Goal: Transaction & Acquisition: Purchase product/service

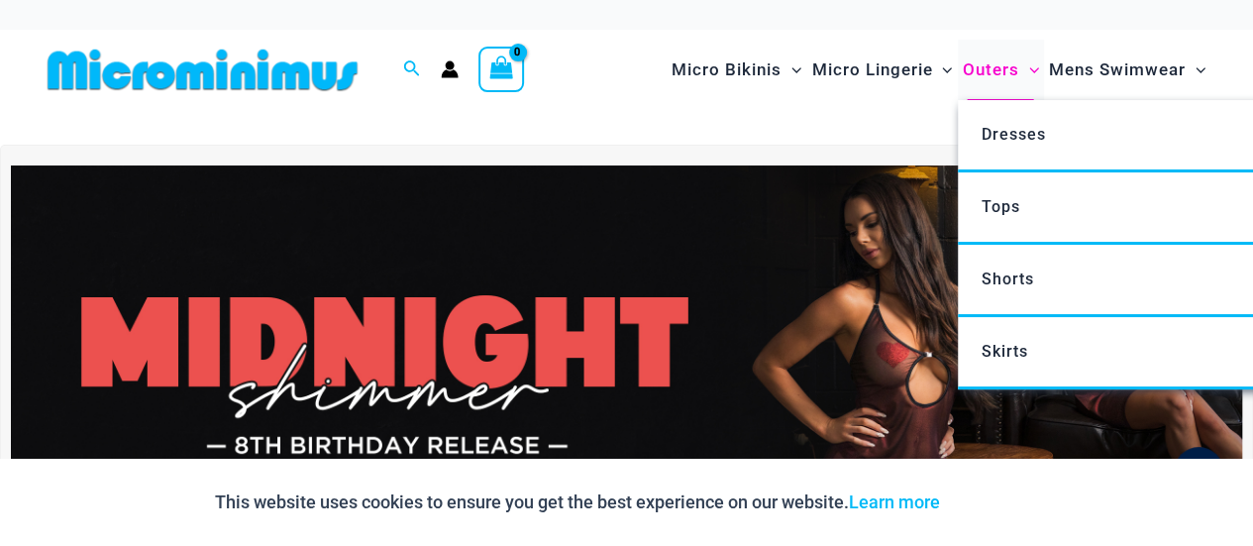
type input "**********"
click at [991, 68] on span "Outers" at bounding box center [991, 70] width 56 height 51
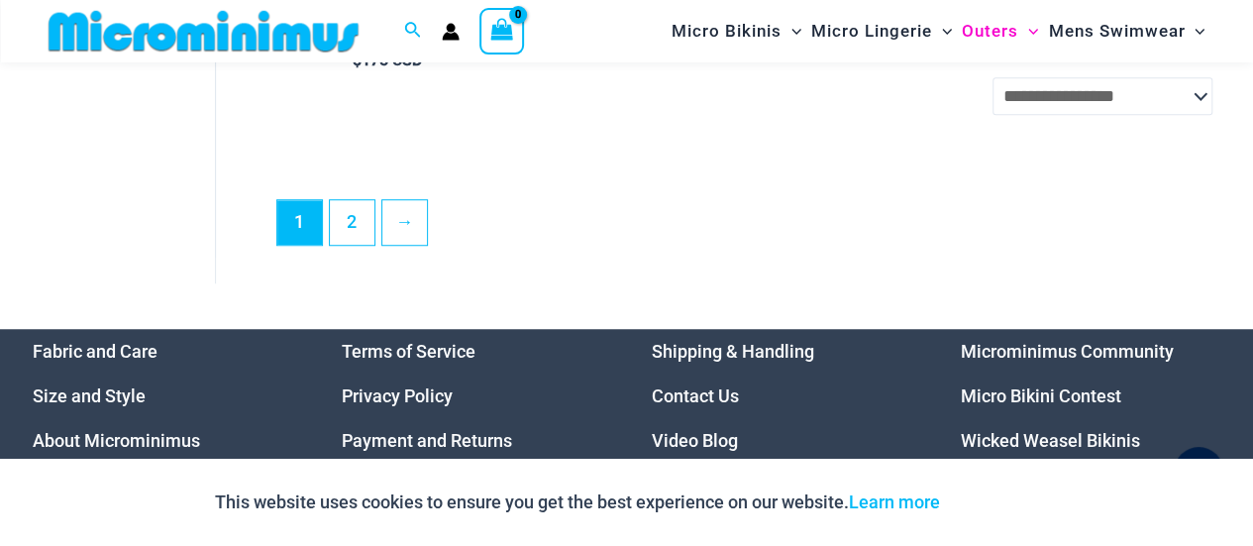
scroll to position [4446, 0]
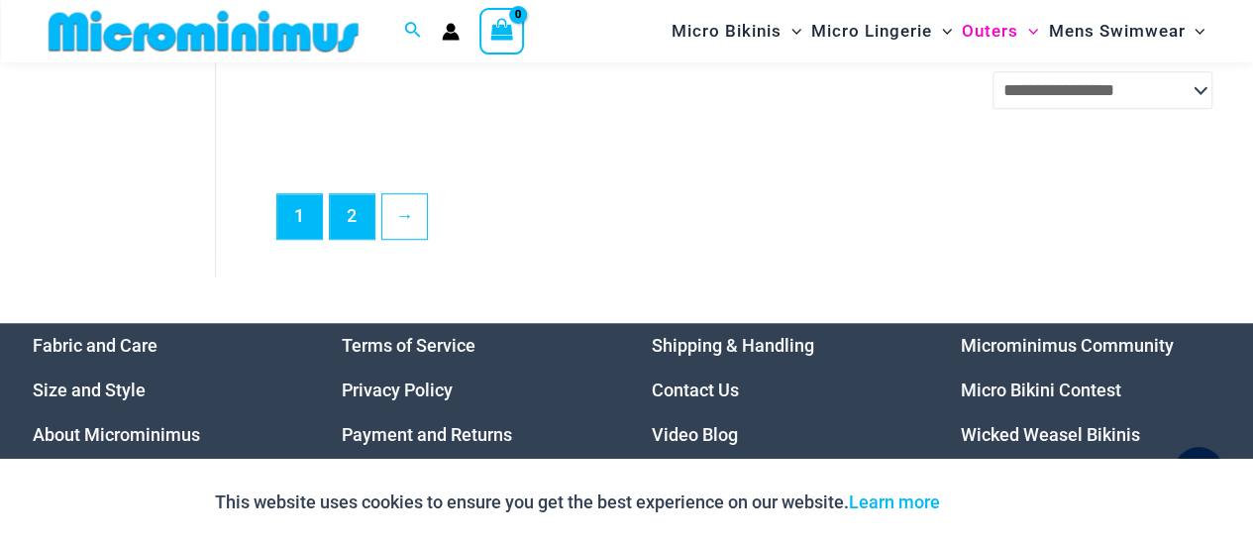
type input "**********"
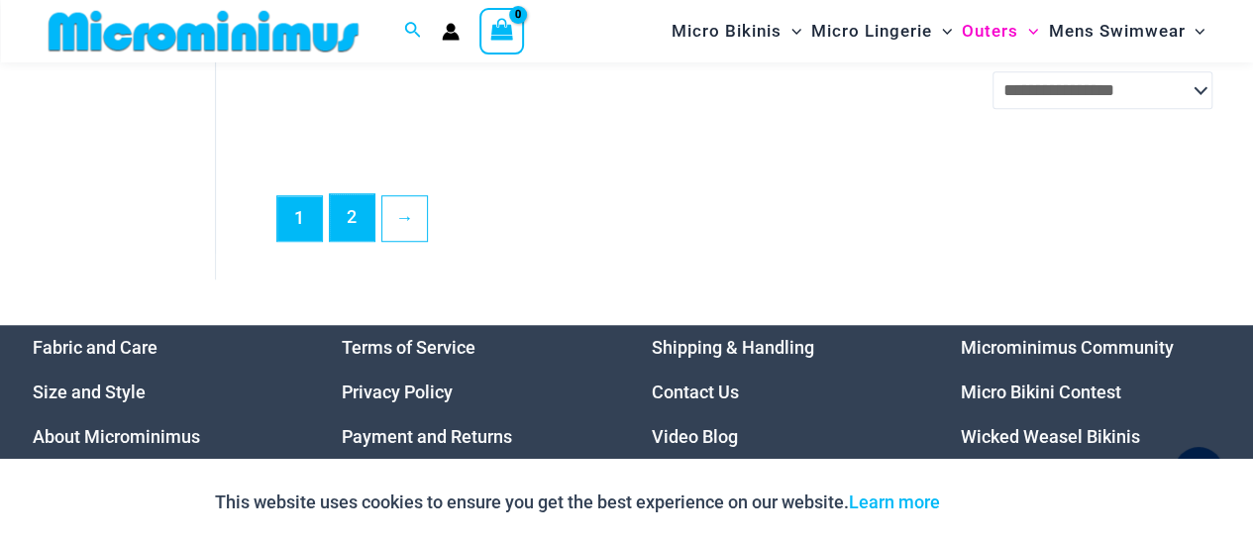
click at [361, 235] on link "2" at bounding box center [352, 217] width 45 height 47
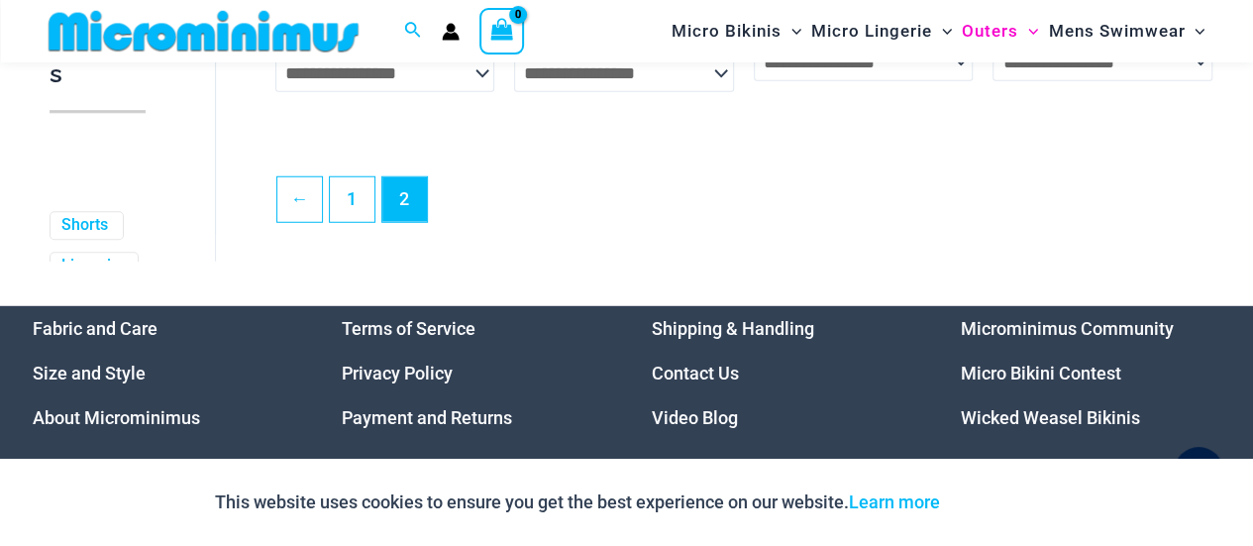
scroll to position [2659, 0]
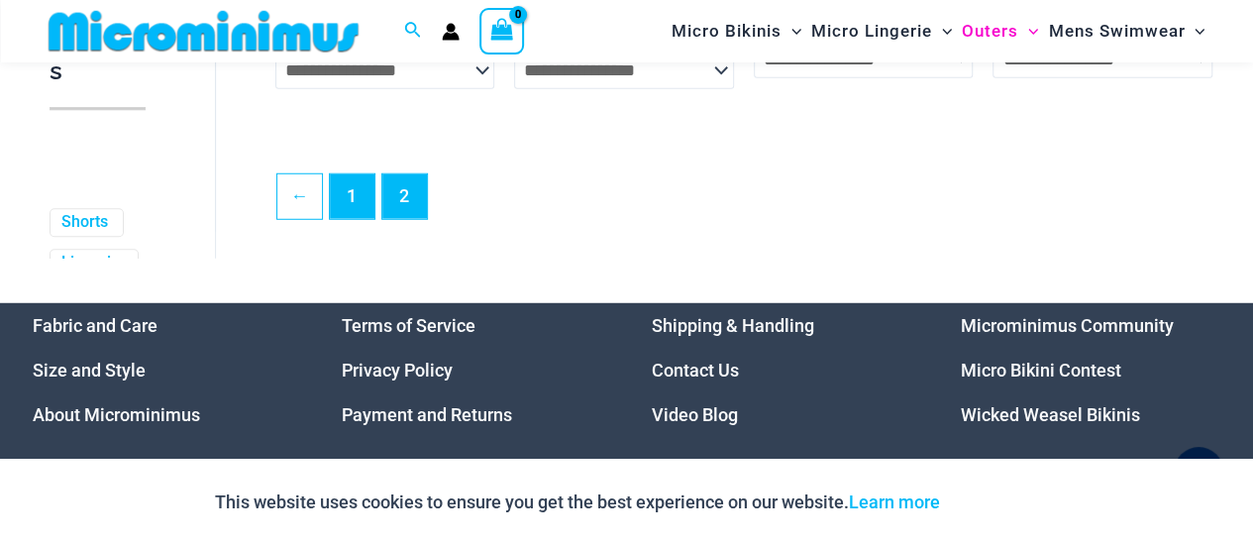
type input "**********"
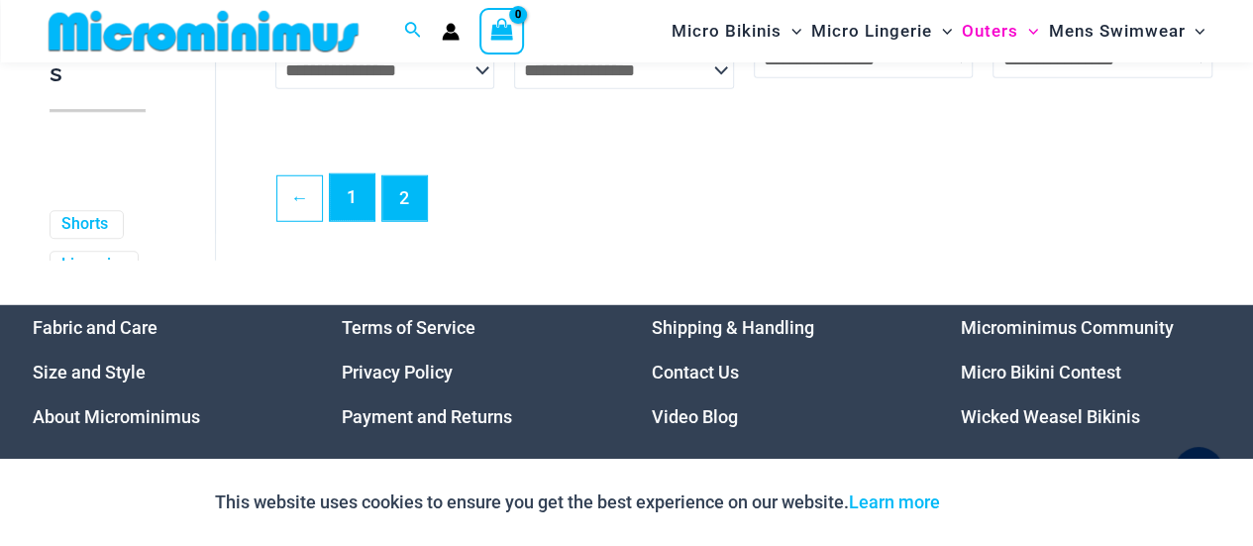
click at [359, 203] on link "1" at bounding box center [352, 197] width 45 height 47
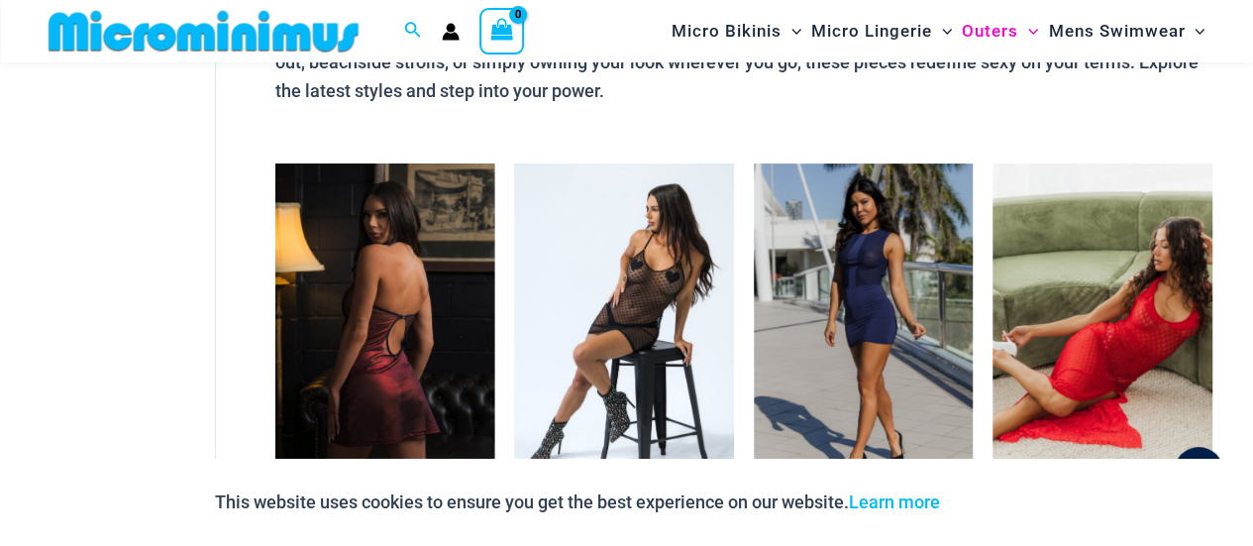
scroll to position [281, 0]
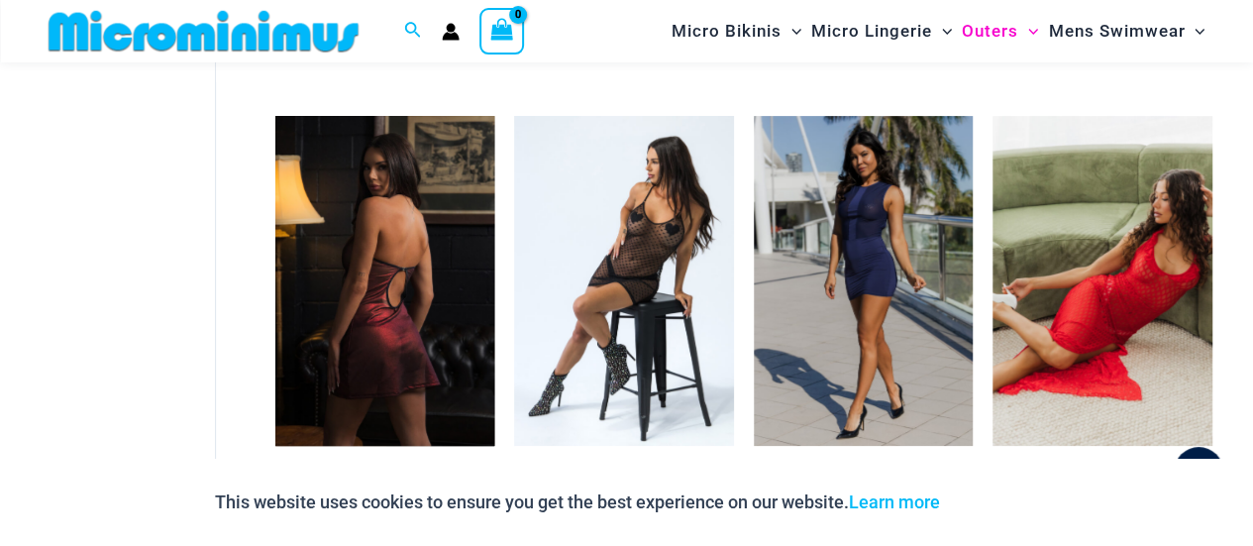
type input "**********"
click at [354, 300] on img at bounding box center [385, 280] width 220 height 329
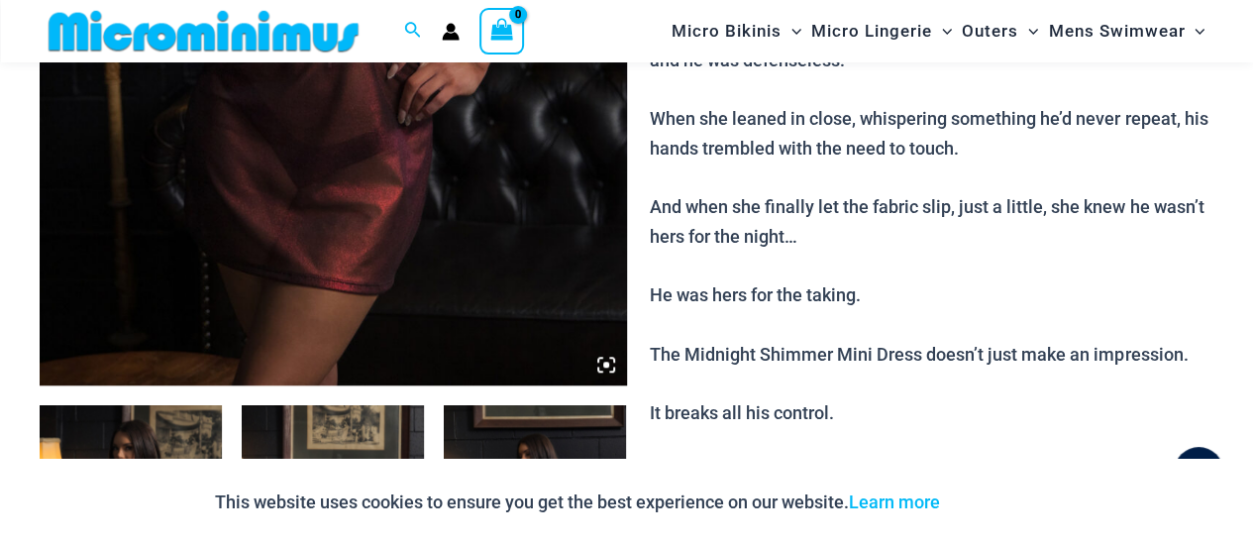
scroll to position [577, 0]
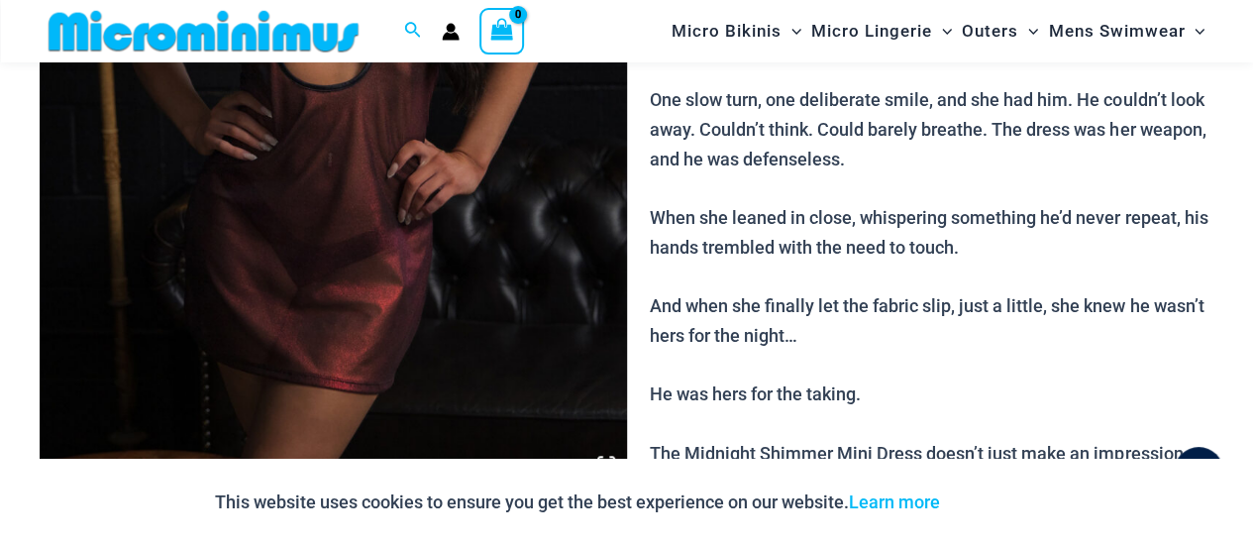
type input "**********"
click at [396, 227] on img at bounding box center [333, 44] width 587 height 881
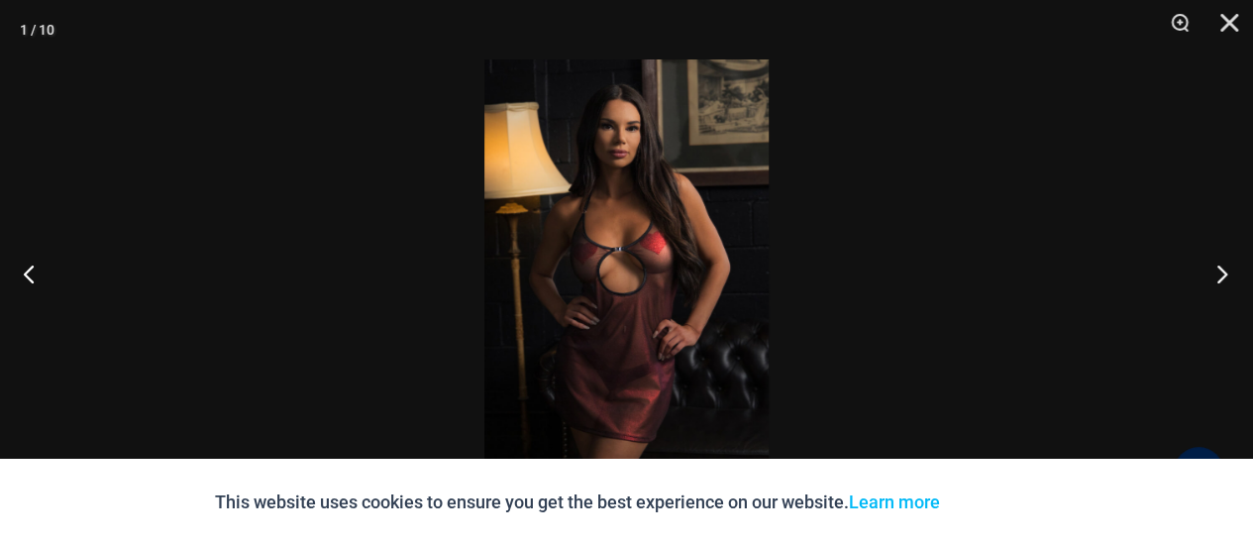
click at [1225, 272] on button "Next" at bounding box center [1216, 273] width 74 height 99
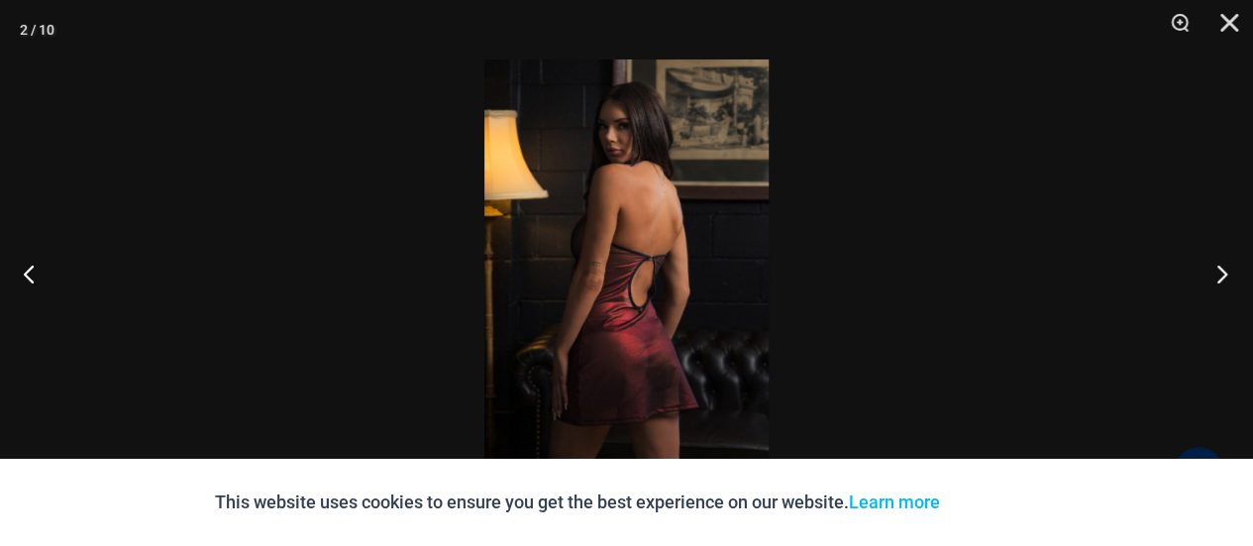
click at [1225, 272] on button "Next" at bounding box center [1216, 273] width 74 height 99
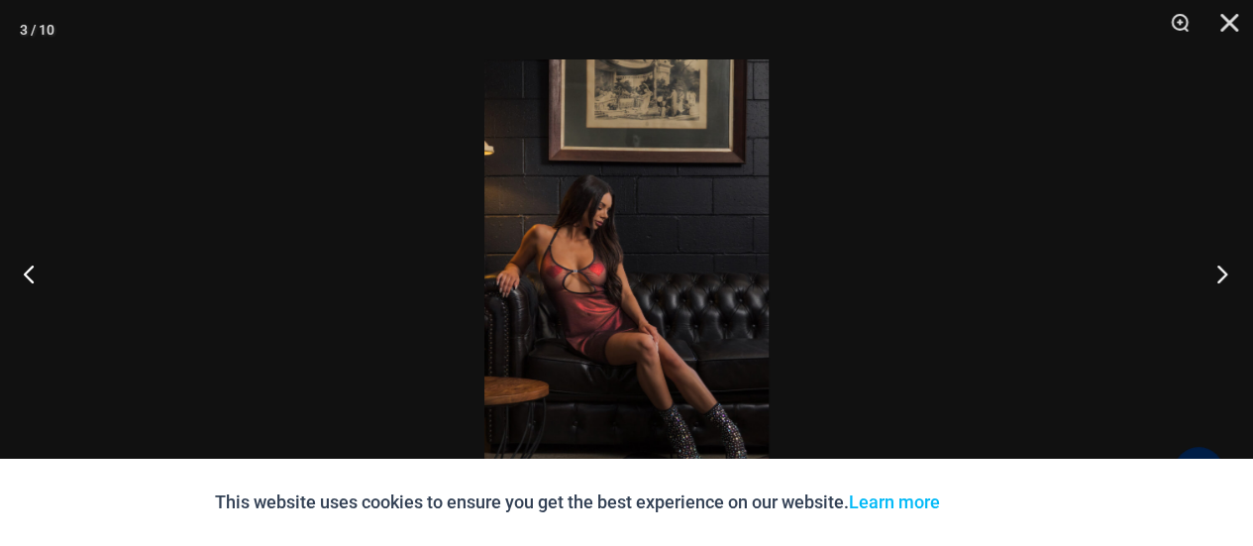
click at [1225, 272] on button "Next" at bounding box center [1216, 273] width 74 height 99
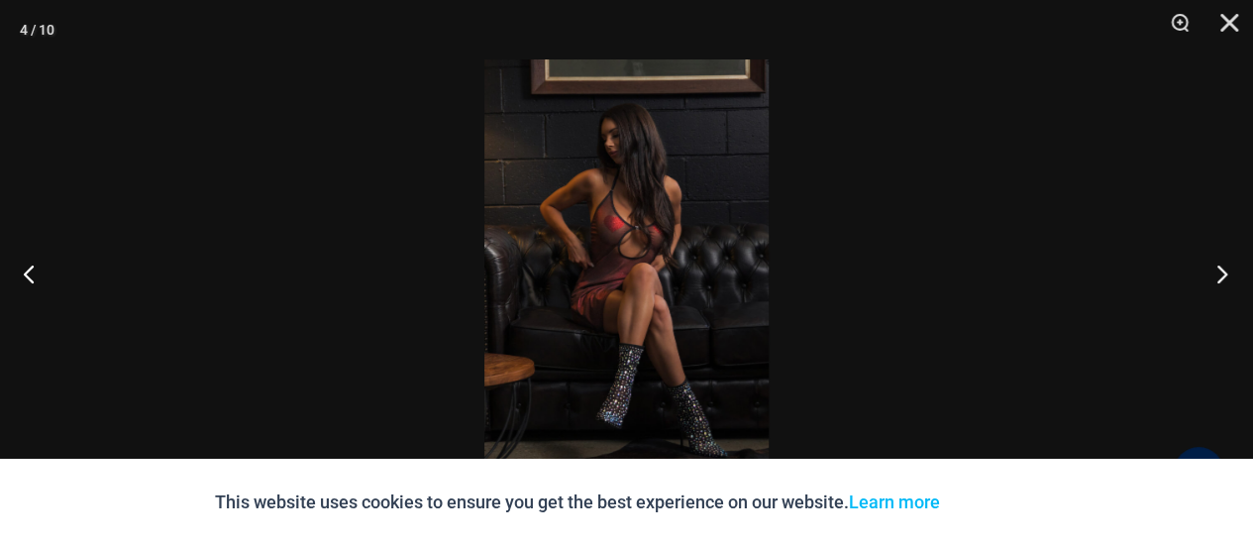
click at [1225, 272] on button "Next" at bounding box center [1216, 273] width 74 height 99
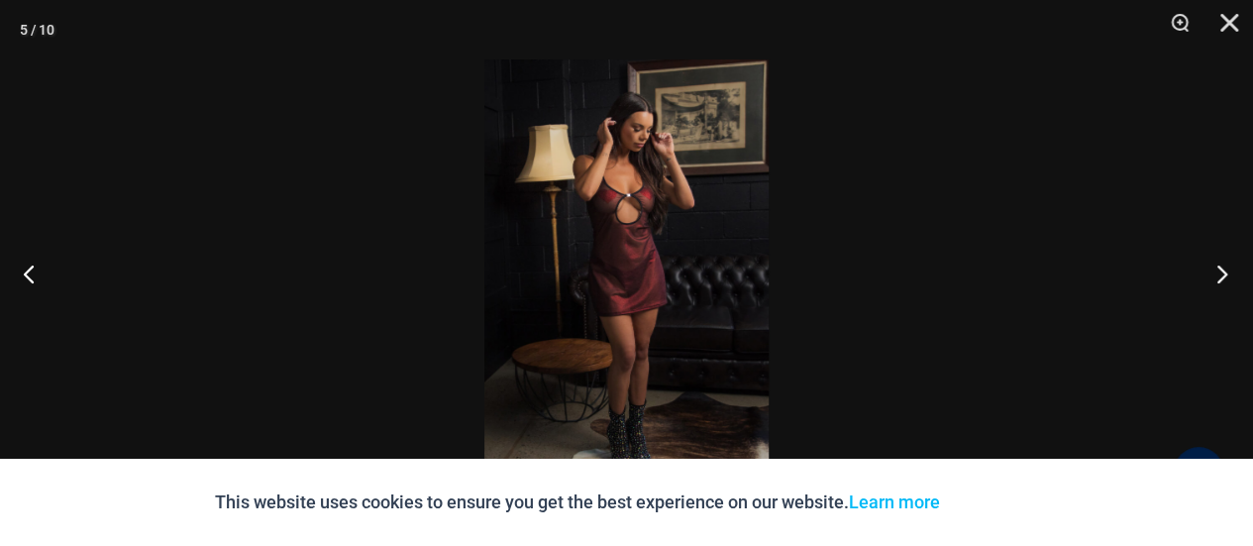
click at [1225, 272] on button "Next" at bounding box center [1216, 273] width 74 height 99
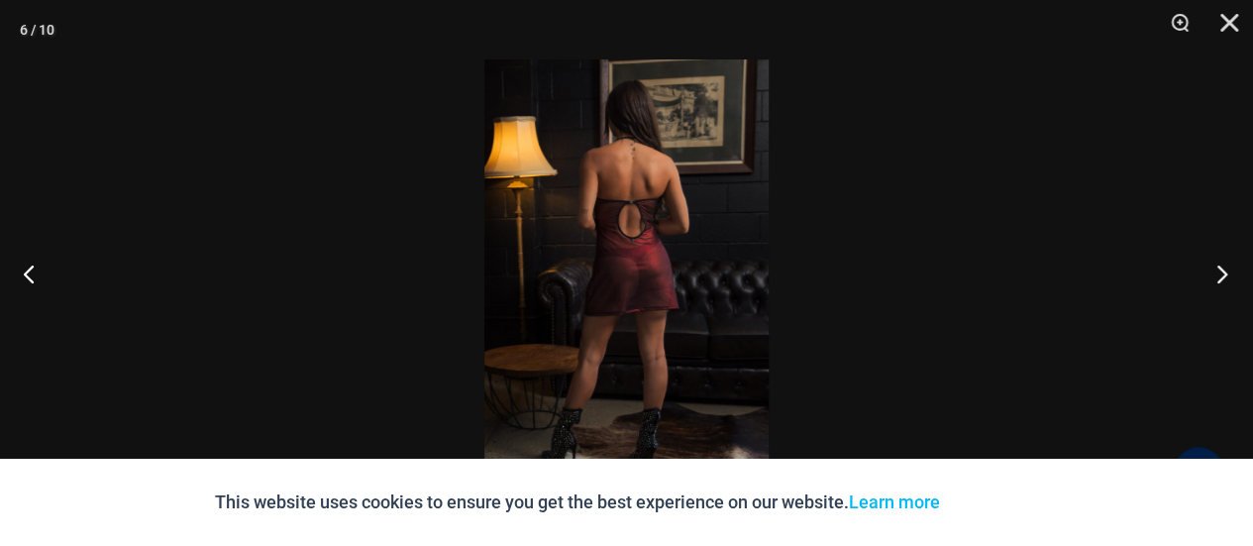
click at [1225, 272] on button "Next" at bounding box center [1216, 273] width 74 height 99
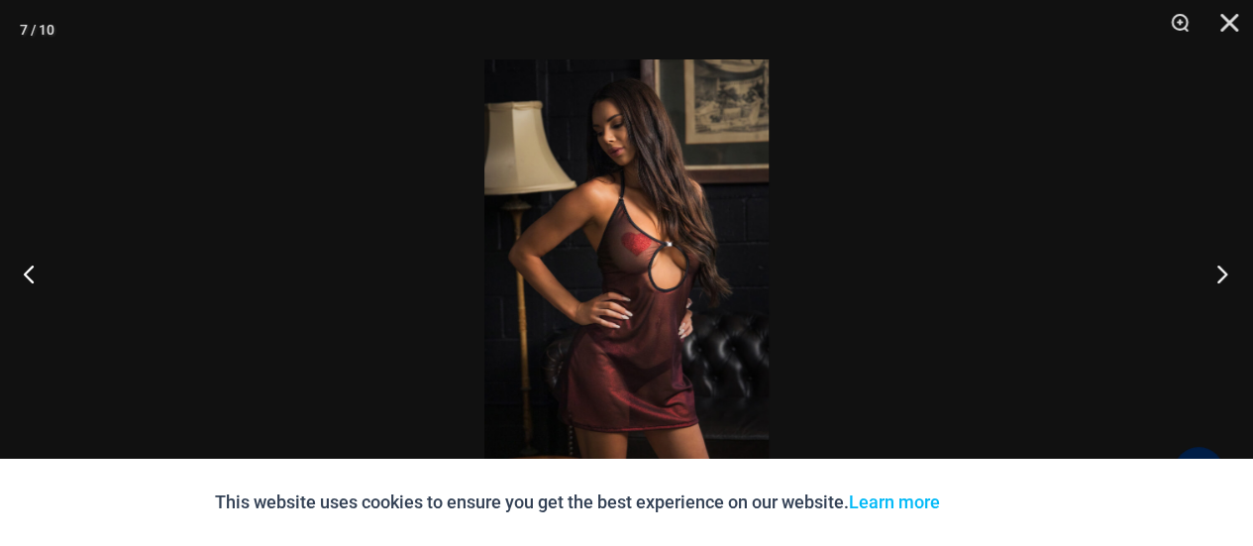
click at [1225, 272] on button "Next" at bounding box center [1216, 273] width 74 height 99
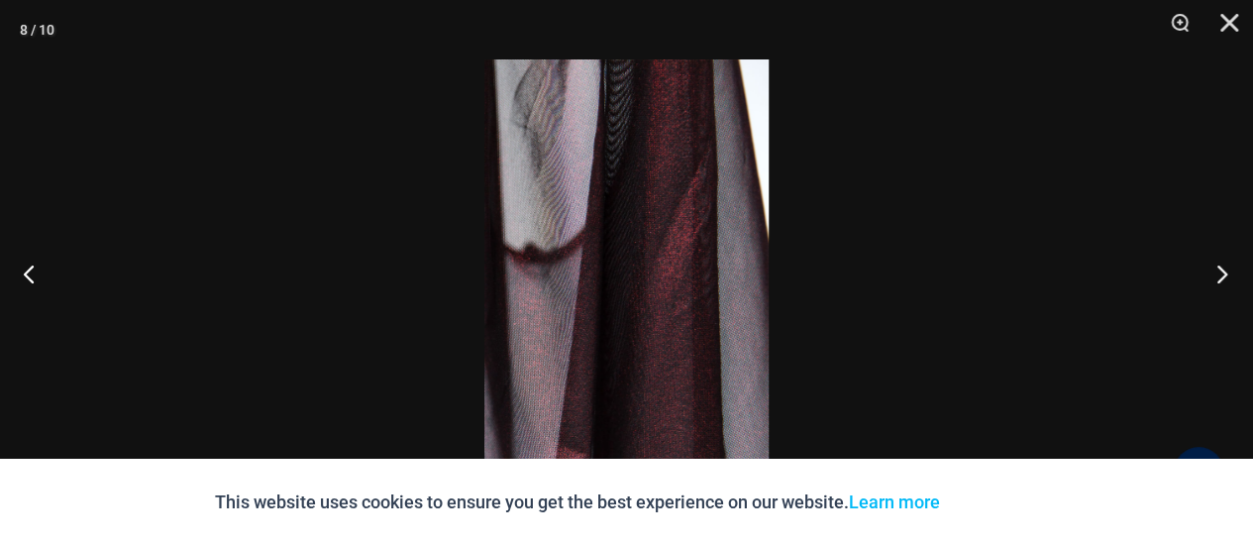
click at [1225, 272] on button "Next" at bounding box center [1216, 273] width 74 height 99
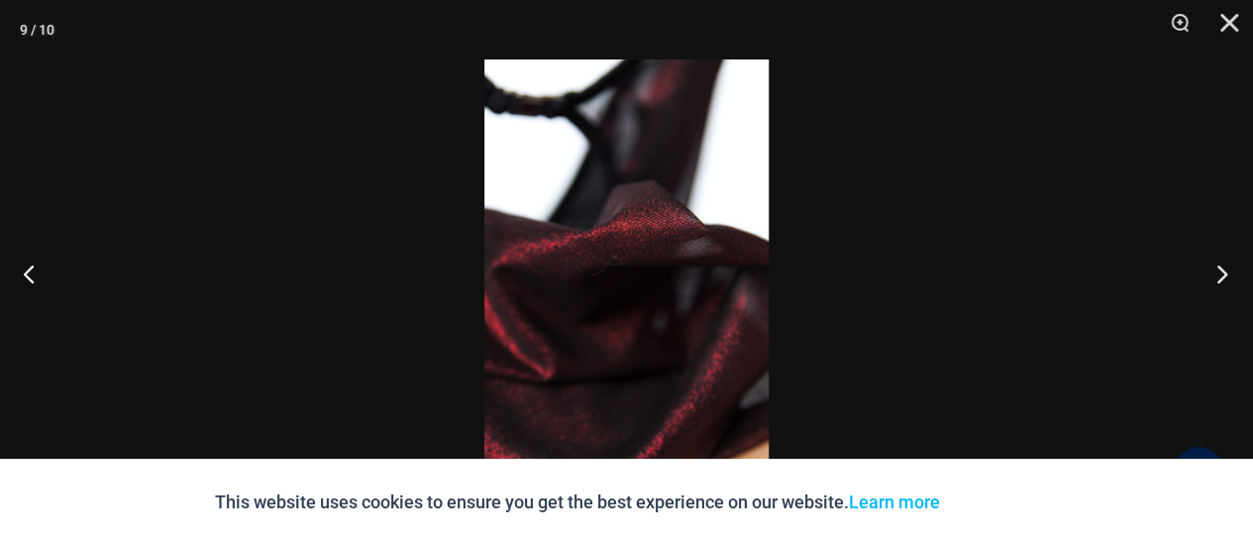
click at [1225, 272] on button "Next" at bounding box center [1216, 273] width 74 height 99
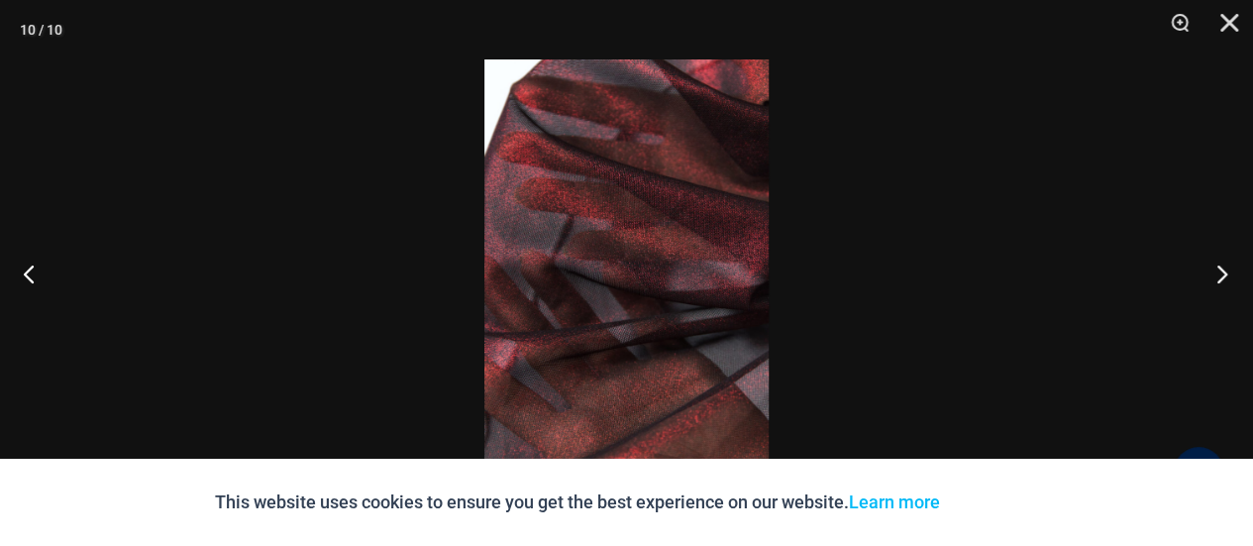
click at [1225, 272] on button "Next" at bounding box center [1216, 273] width 74 height 99
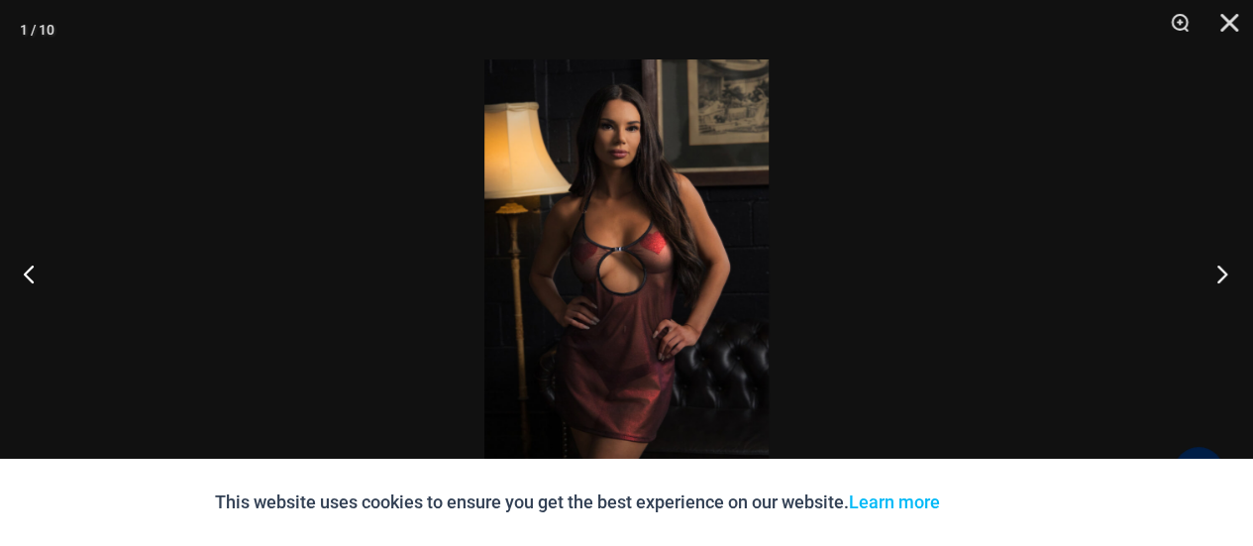
click at [1225, 272] on button "Next" at bounding box center [1216, 273] width 74 height 99
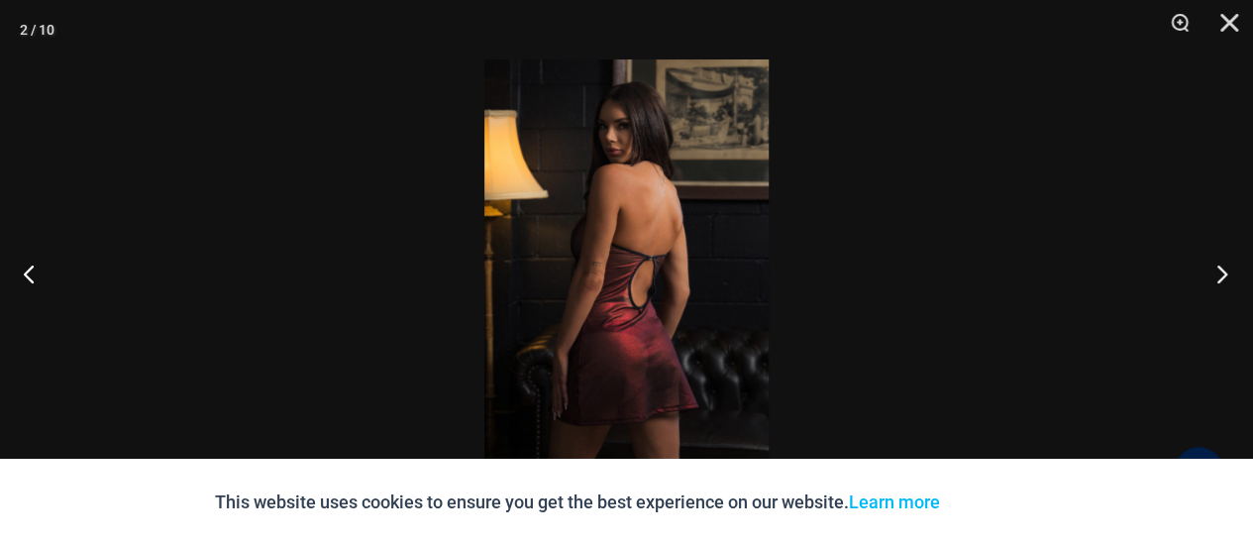
click at [1225, 272] on button "Next" at bounding box center [1216, 273] width 74 height 99
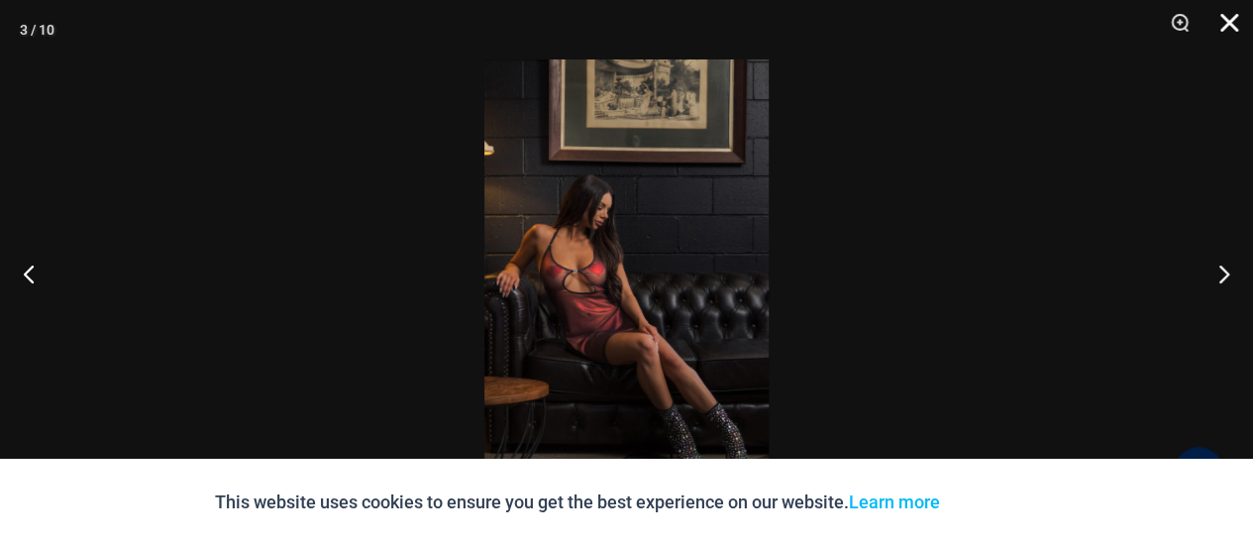
click at [1224, 23] on button "Close" at bounding box center [1223, 29] width 50 height 59
